Goal: Task Accomplishment & Management: Manage account settings

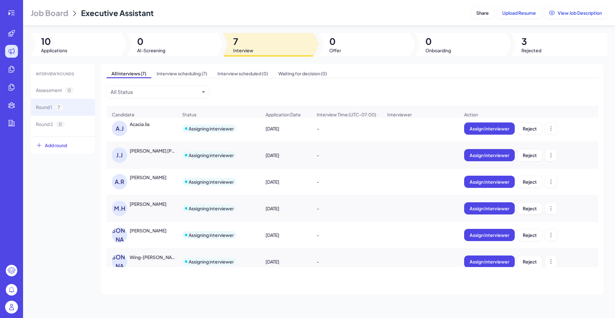
scroll to position [3, 0]
click at [144, 127] on div "Acacia Jia" at bounding box center [140, 124] width 20 height 6
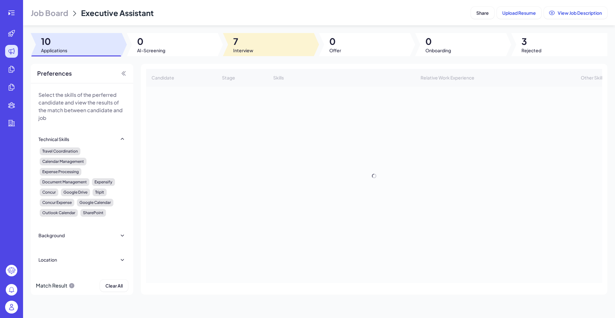
click at [249, 42] on span "7" at bounding box center [243, 42] width 20 height 12
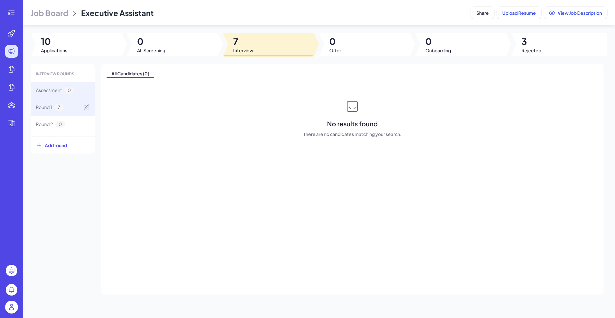
click at [59, 109] on span "7" at bounding box center [58, 107] width 9 height 7
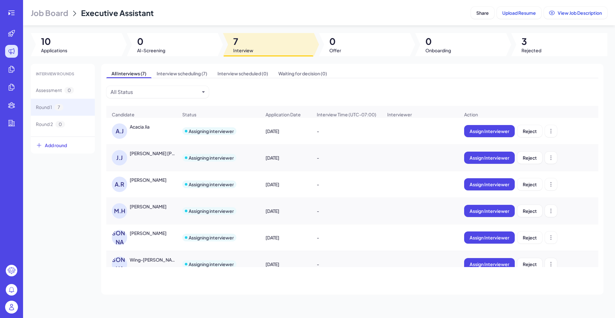
click at [128, 132] on div "A.J" at bounding box center [121, 130] width 18 height 15
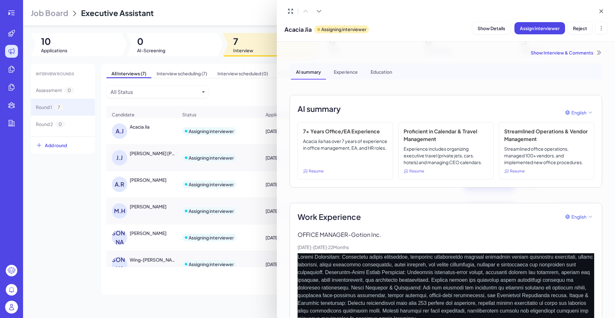
click at [253, 117] on div at bounding box center [307, 159] width 615 height 318
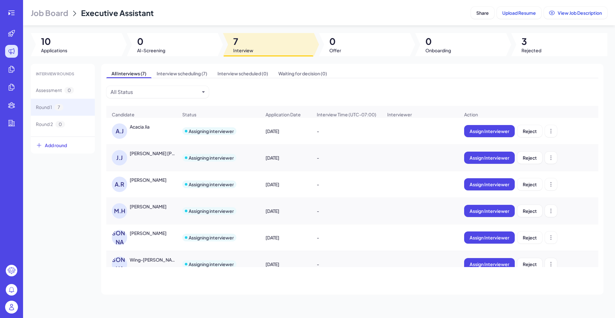
click at [148, 136] on div "A.J Acacia Jia" at bounding box center [145, 130] width 66 height 15
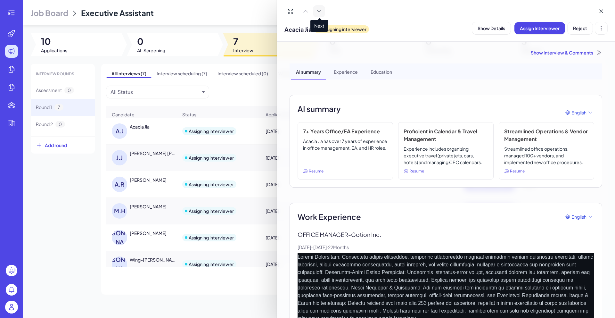
click at [318, 12] on icon at bounding box center [319, 11] width 4 height 2
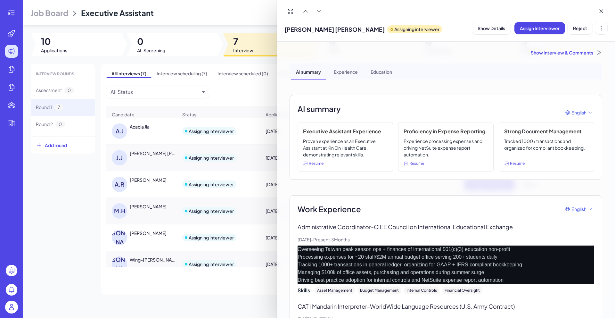
click at [11, 311] on div at bounding box center [307, 159] width 615 height 318
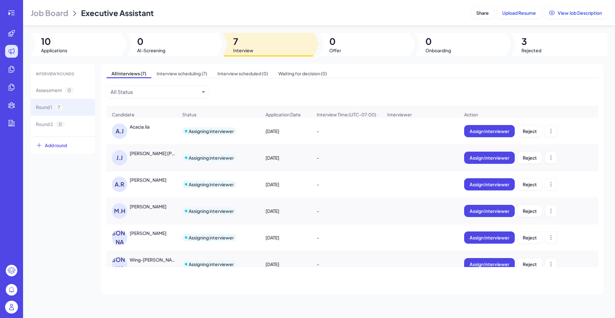
click at [13, 308] on img at bounding box center [11, 306] width 13 height 13
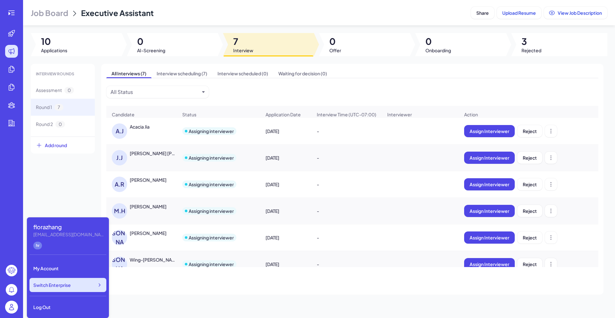
click at [64, 286] on span "Switch Enterprise" at bounding box center [51, 285] width 37 height 6
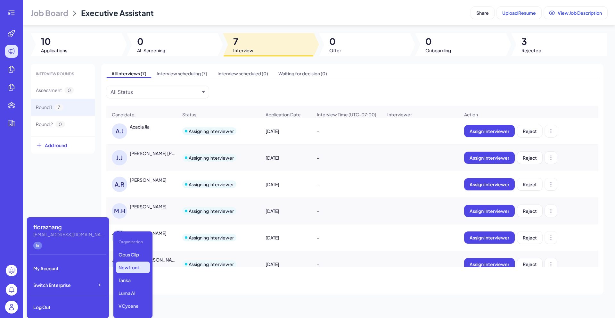
click at [134, 264] on p "Newfront" at bounding box center [133, 267] width 34 height 12
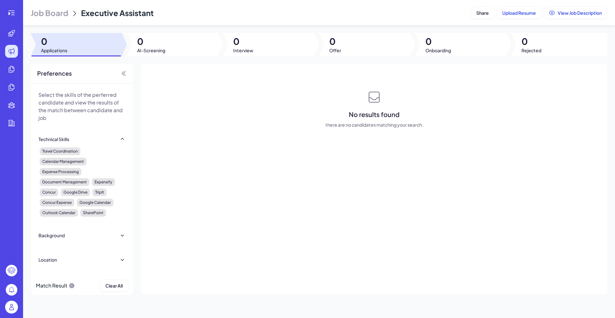
click at [63, 22] on header "Job Board Executive Assistant Share Upload Resume View Job Description" at bounding box center [319, 12] width 592 height 25
click at [62, 14] on span "Job Board" at bounding box center [49, 13] width 37 height 10
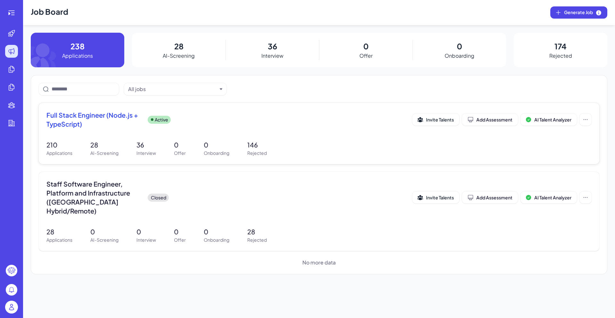
click at [112, 151] on p "AI-Screening" at bounding box center [104, 153] width 28 height 7
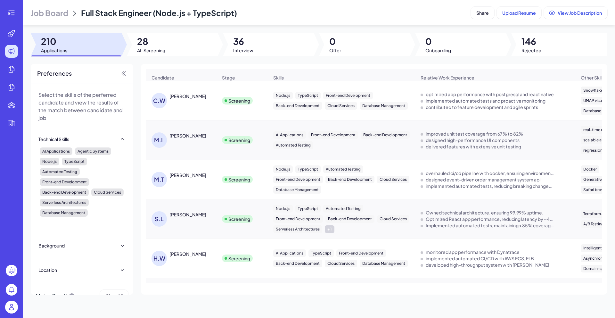
click at [193, 97] on div "Cody Wirth" at bounding box center [187, 96] width 37 height 6
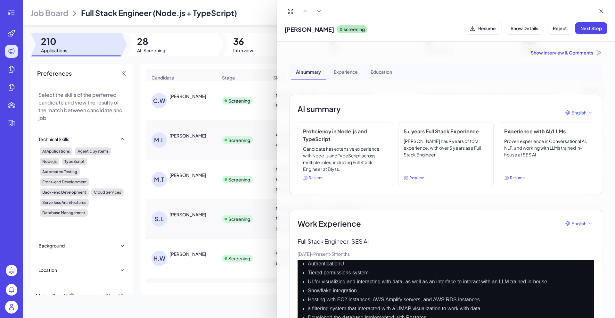
click at [15, 306] on div at bounding box center [307, 159] width 615 height 318
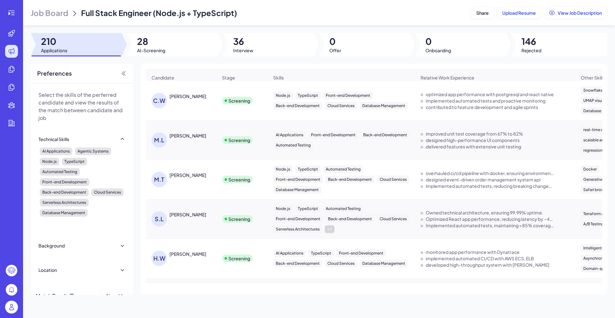
click at [14, 307] on img at bounding box center [11, 306] width 13 height 13
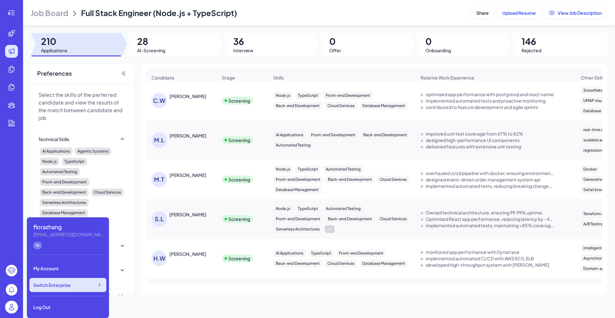
click at [76, 281] on div "Switch Enterprise" at bounding box center [67, 285] width 77 height 14
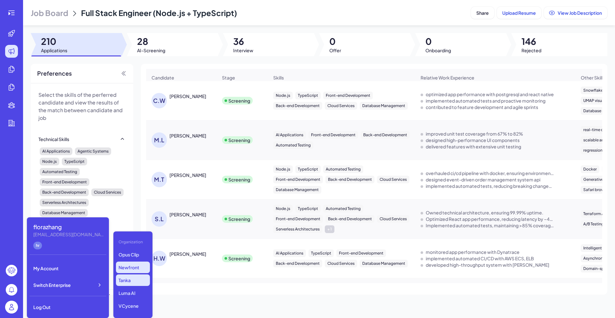
scroll to position [63, 0]
click at [139, 280] on p "Olive Partners Management" at bounding box center [133, 275] width 34 height 24
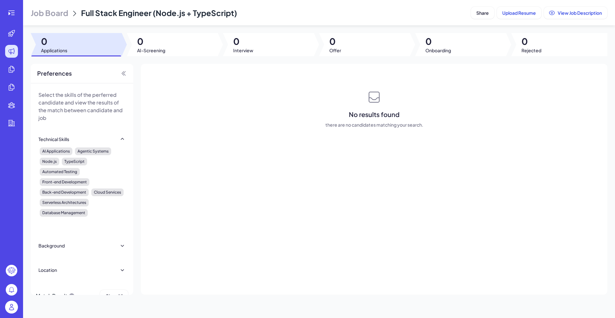
click at [52, 12] on span "Job Board" at bounding box center [49, 13] width 37 height 10
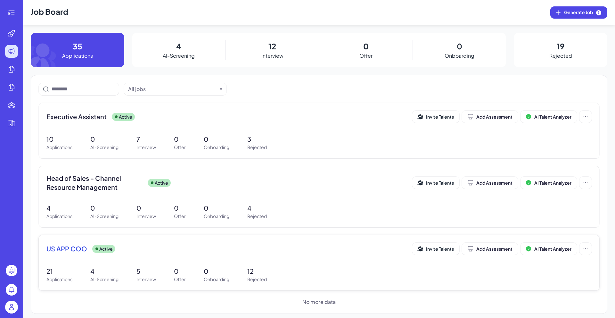
click at [114, 272] on p "4" at bounding box center [104, 271] width 28 height 10
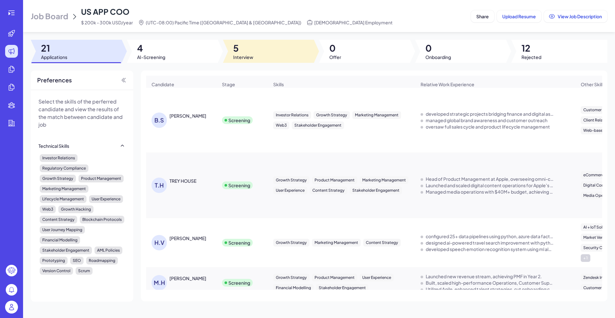
click at [282, 53] on div at bounding box center [268, 51] width 91 height 23
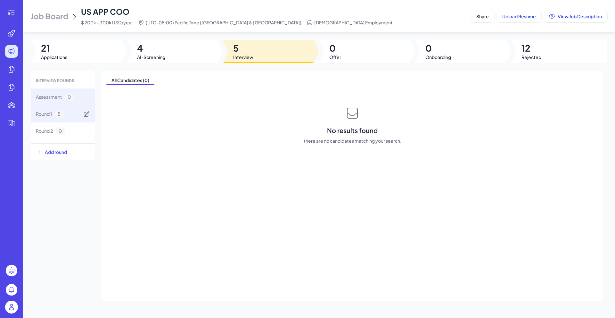
click at [60, 109] on div "Round 1 5" at bounding box center [63, 113] width 64 height 17
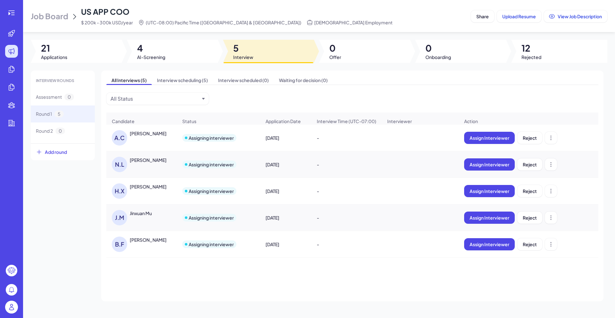
click at [144, 136] on div "[PERSON_NAME]" at bounding box center [148, 133] width 37 height 6
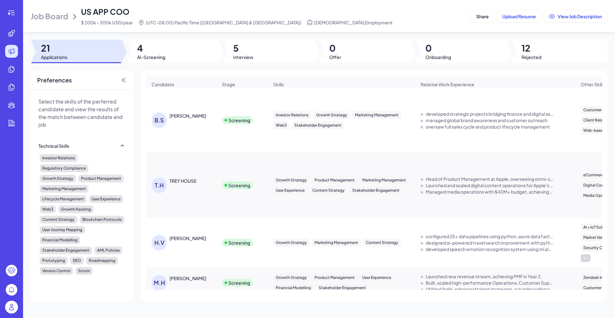
click at [172, 118] on div "[PERSON_NAME]" at bounding box center [187, 115] width 37 height 6
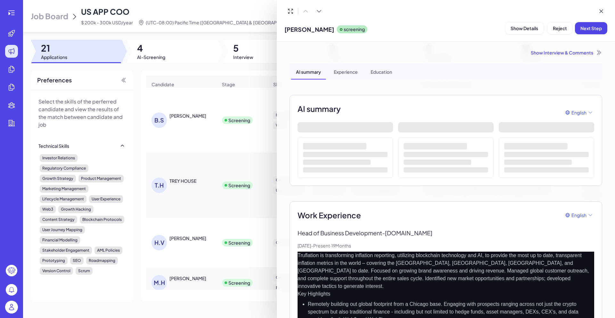
click at [202, 65] on div at bounding box center [307, 159] width 615 height 318
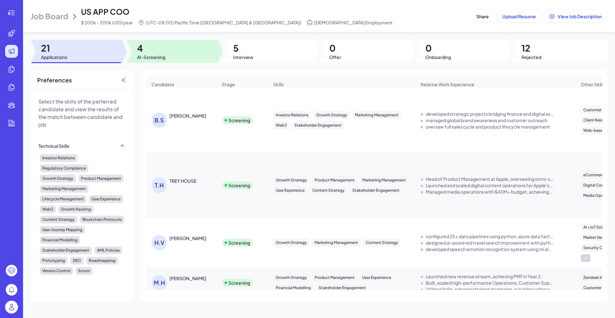
click at [202, 61] on div at bounding box center [172, 51] width 91 height 23
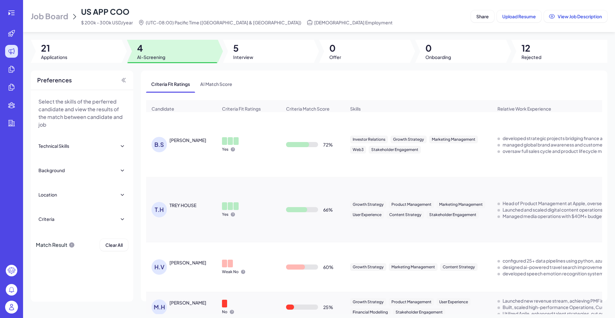
click at [188, 222] on div "T.H TREY HOUSE" at bounding box center [181, 210] width 70 height 26
click at [188, 208] on div "TREY HOUSE" at bounding box center [182, 205] width 27 height 6
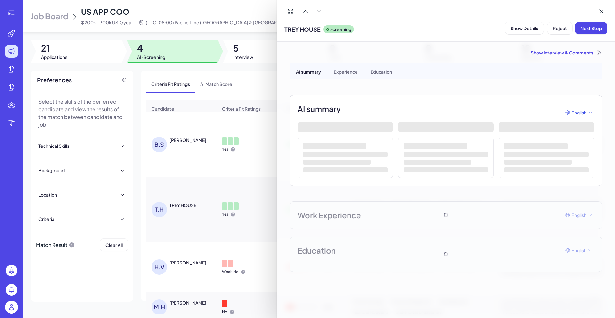
click at [114, 293] on div at bounding box center [307, 159] width 615 height 318
